Goal: Task Accomplishment & Management: Complete application form

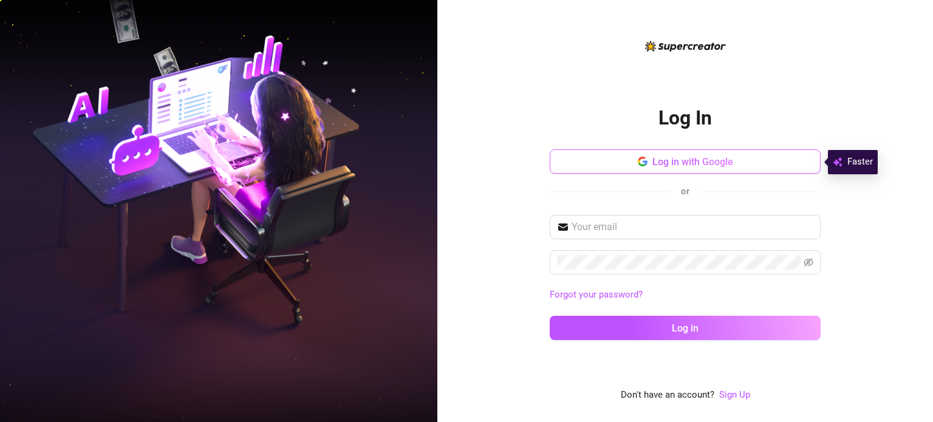
click at [647, 160] on button "Log in with Google" at bounding box center [685, 161] width 271 height 24
